Goal: Information Seeking & Learning: Check status

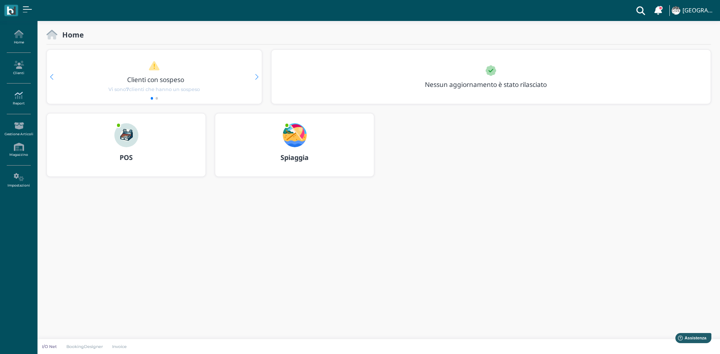
click at [27, 100] on link "Report" at bounding box center [18, 98] width 33 height 21
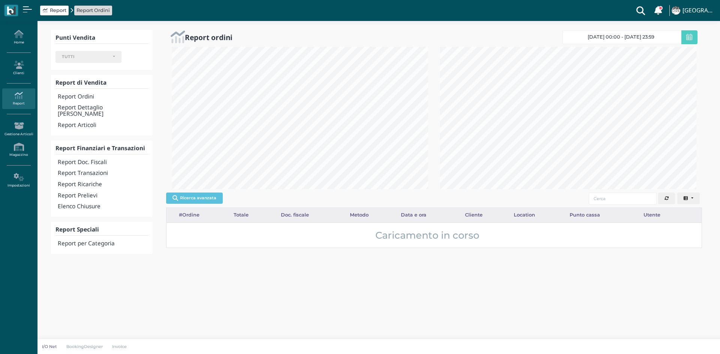
select select
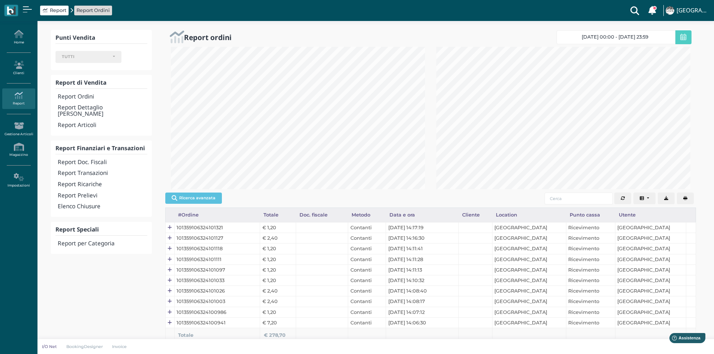
scroll to position [374716, 374593]
click at [85, 122] on h4 "Report Articoli" at bounding box center [102, 125] width 89 height 6
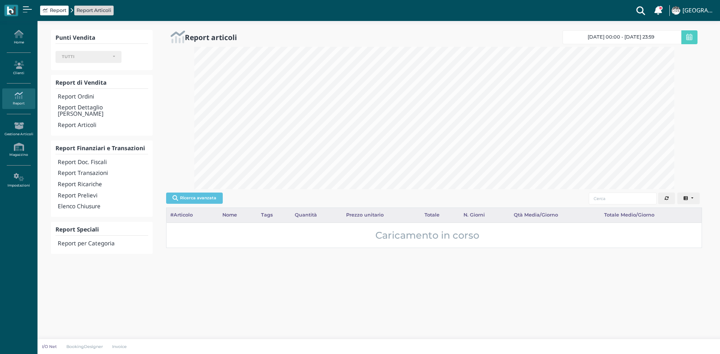
select select
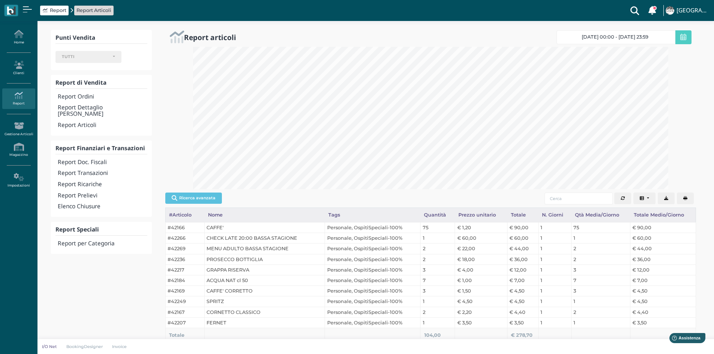
click at [612, 35] on span "[DATE] 00:00 - [DATE] 23:59" at bounding box center [615, 37] width 67 height 6
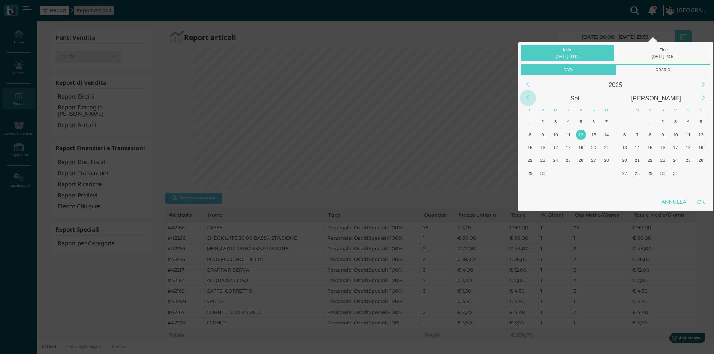
click at [524, 99] on div "Previous Month" at bounding box center [528, 98] width 16 height 16
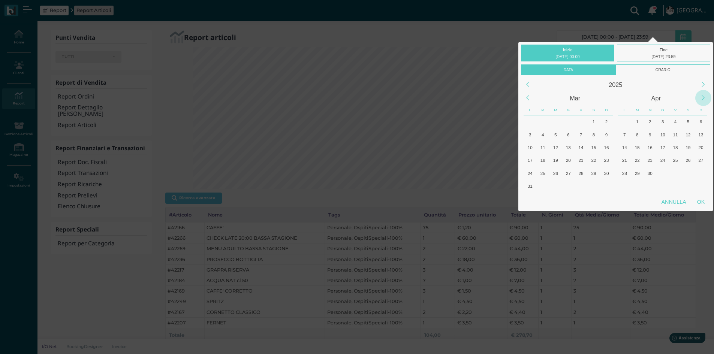
click at [705, 97] on div "Next Month" at bounding box center [703, 98] width 16 height 16
click at [666, 121] on div "1" at bounding box center [663, 122] width 10 height 10
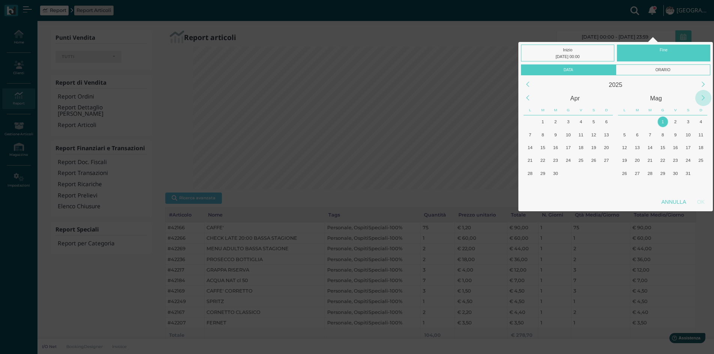
click at [705, 99] on div "Next Month" at bounding box center [703, 98] width 16 height 16
click at [704, 99] on div "Next Month" at bounding box center [703, 98] width 16 height 16
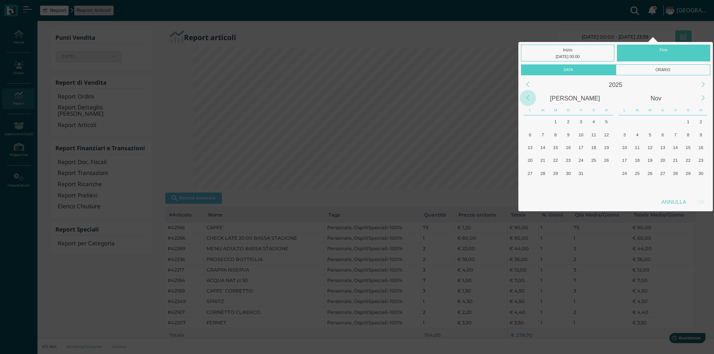
click at [529, 100] on div "Previous Month" at bounding box center [528, 98] width 16 height 16
click at [579, 133] on div "12" at bounding box center [581, 135] width 10 height 10
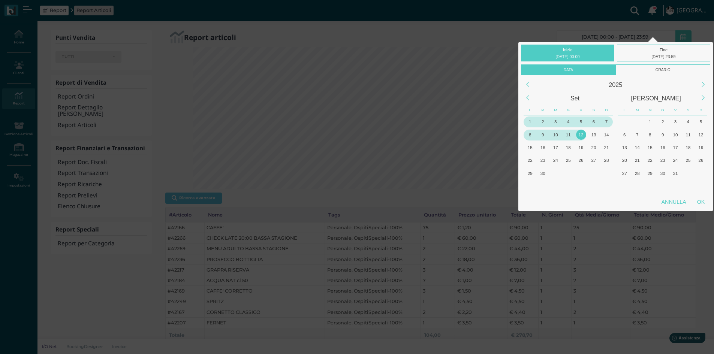
click at [701, 202] on div "OK" at bounding box center [701, 201] width 19 height 13
type input "[DATE] 00:00 - [DATE] 23:59"
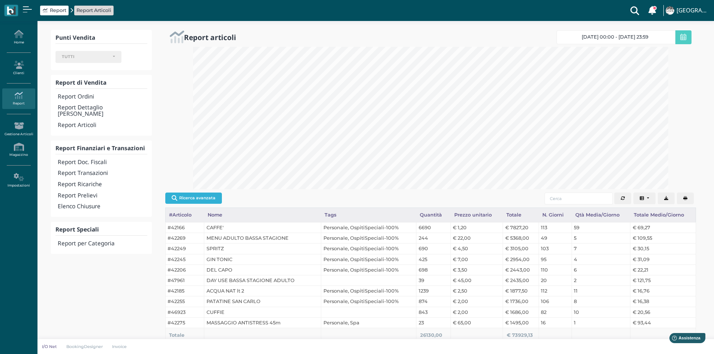
scroll to position [0, 0]
click at [199, 199] on button "Ricerca avanzata" at bounding box center [193, 198] width 57 height 11
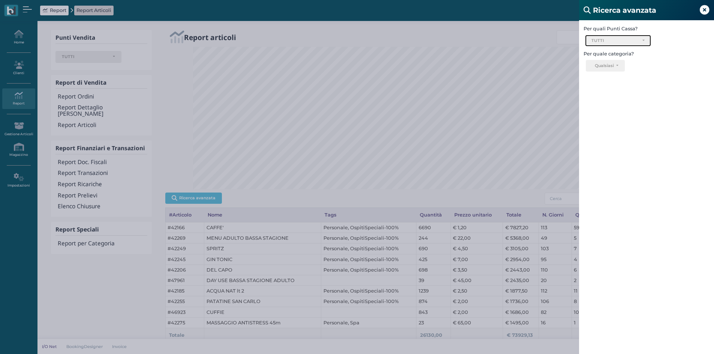
click at [635, 38] on div "TUTTI" at bounding box center [615, 40] width 47 height 5
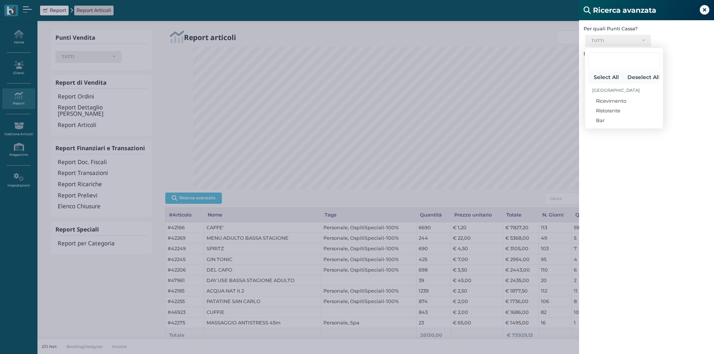
click at [668, 163] on div "Per quali Punti Cassa? Ricevimento Ristorante Bar TUTTI Select All Deselect All…" at bounding box center [646, 197] width 135 height 354
click at [615, 68] on button "Qualsiasi" at bounding box center [605, 66] width 39 height 12
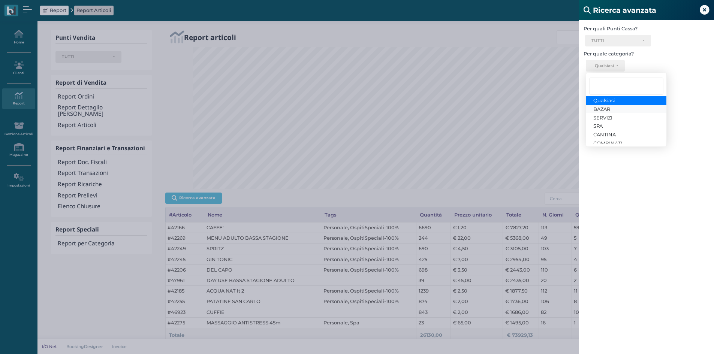
click at [614, 108] on link "BAZAR" at bounding box center [626, 109] width 80 height 9
select select "1726"
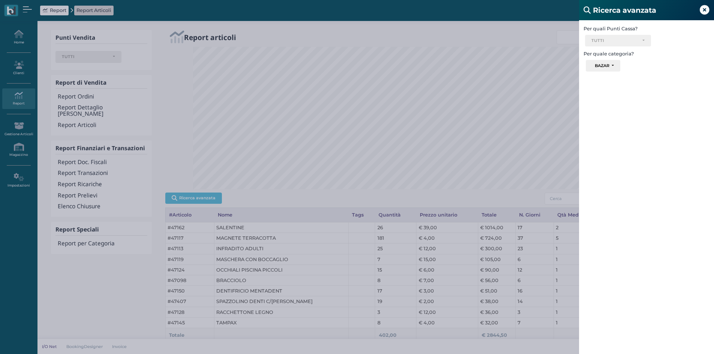
click at [707, 8] on icon at bounding box center [705, 10] width 10 height 10
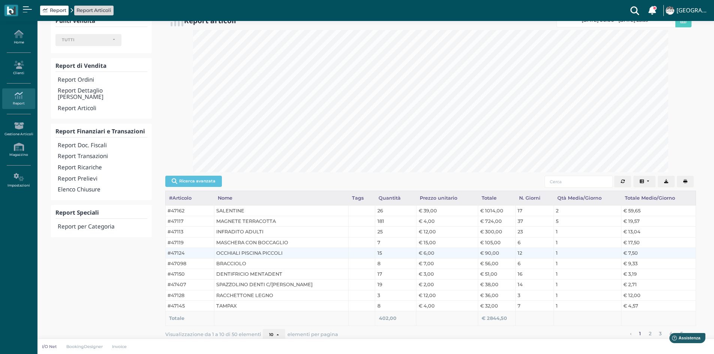
scroll to position [26, 0]
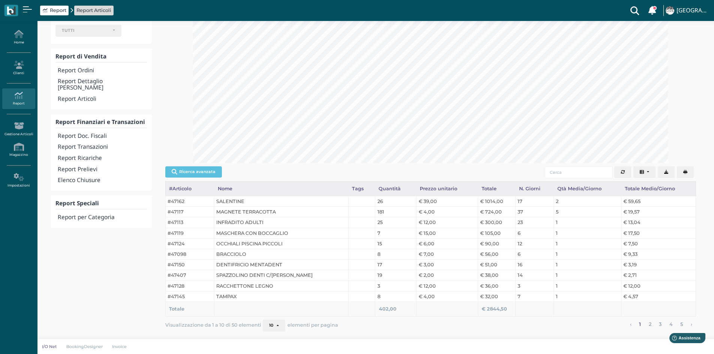
click at [280, 325] on button "10" at bounding box center [274, 326] width 22 height 12
click at [279, 311] on link "50" at bounding box center [286, 313] width 47 height 10
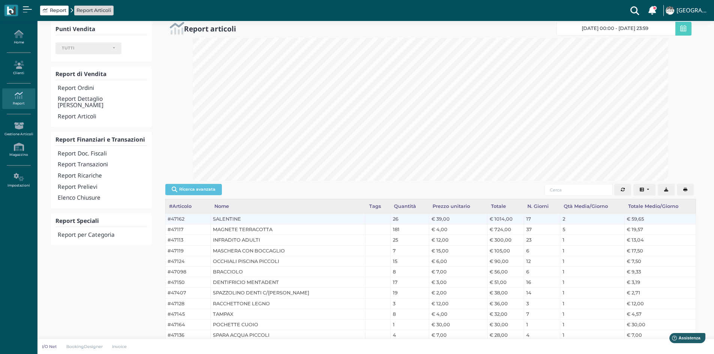
scroll to position [0, 0]
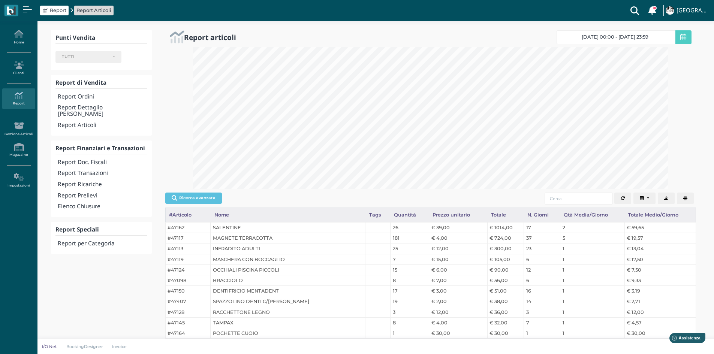
drag, startPoint x: 199, startPoint y: 199, endPoint x: 204, endPoint y: 197, distance: 4.7
click at [200, 199] on button "Ricerca avanzata" at bounding box center [193, 198] width 57 height 11
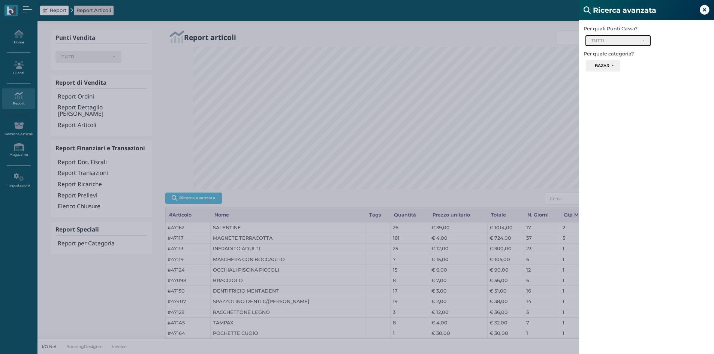
click at [633, 40] on div "TUTTI" at bounding box center [615, 40] width 47 height 5
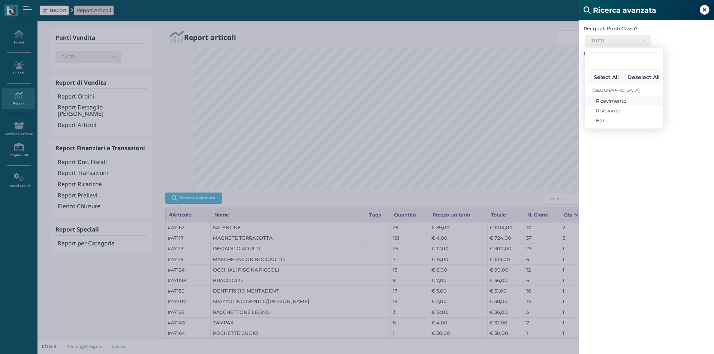
click at [622, 98] on span "Ricevimento" at bounding box center [611, 100] width 30 height 7
select select "337"
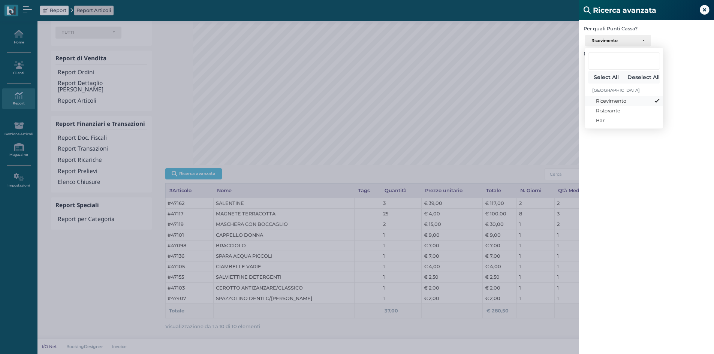
drag, startPoint x: 656, startPoint y: 99, endPoint x: 647, endPoint y: 100, distance: 9.1
click at [656, 99] on span at bounding box center [657, 100] width 2 height 5
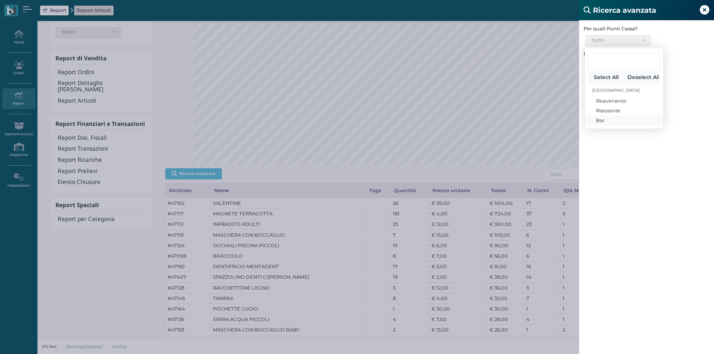
click at [612, 119] on link "Bar" at bounding box center [624, 121] width 78 height 10
select select "331"
click at [649, 78] on button "Deselect All" at bounding box center [642, 77] width 36 height 12
select select
click at [706, 8] on icon at bounding box center [705, 10] width 10 height 10
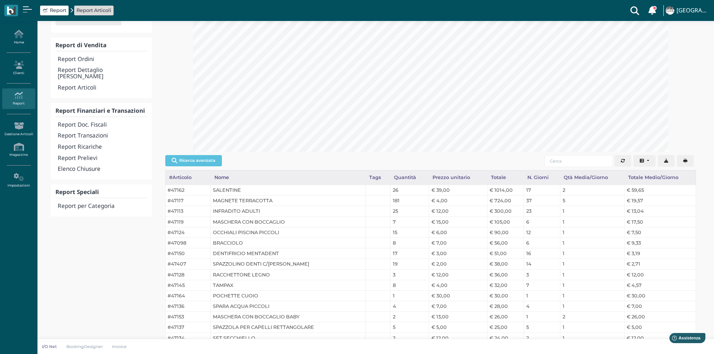
scroll to position [0, 0]
